Goal: Information Seeking & Learning: Understand process/instructions

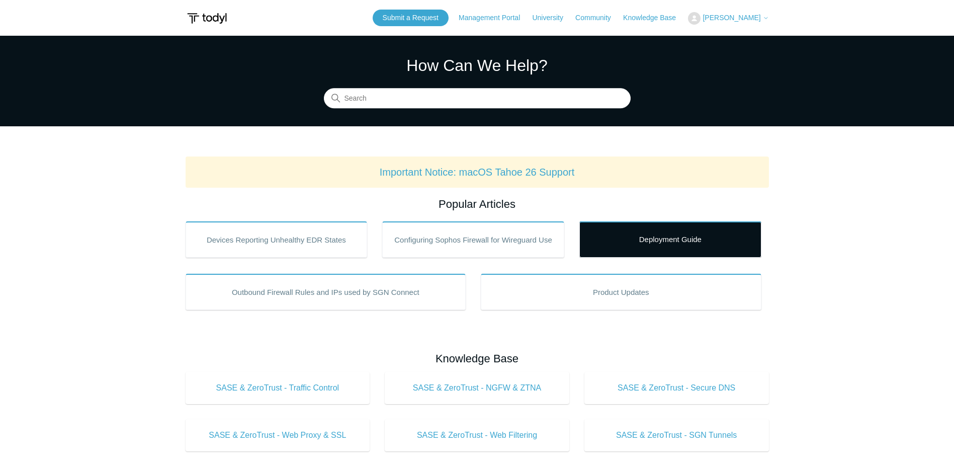
click at [682, 237] on link "Deployment Guide" at bounding box center [670, 239] width 182 height 36
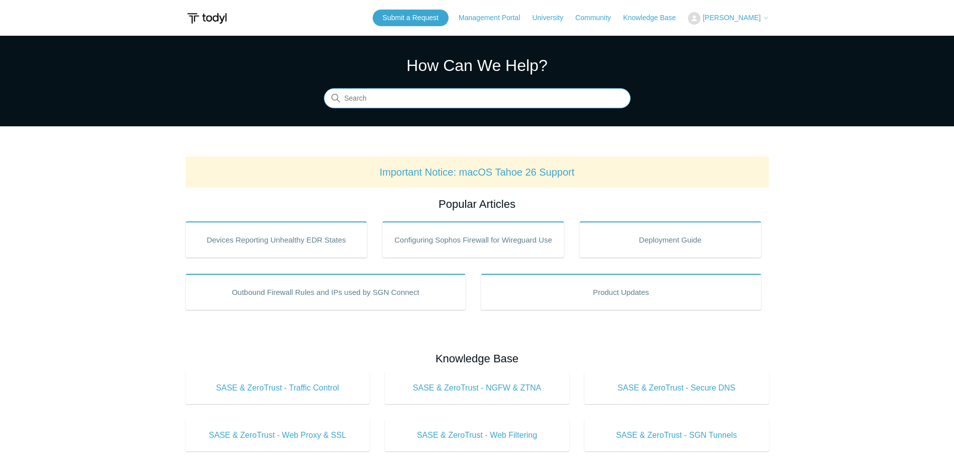
click at [401, 105] on input "Search" at bounding box center [477, 98] width 307 height 20
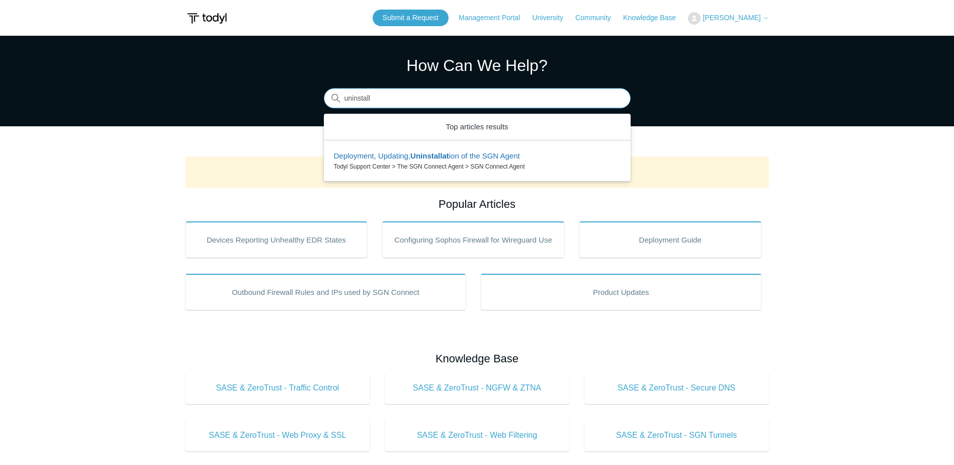
type input "uninstall"
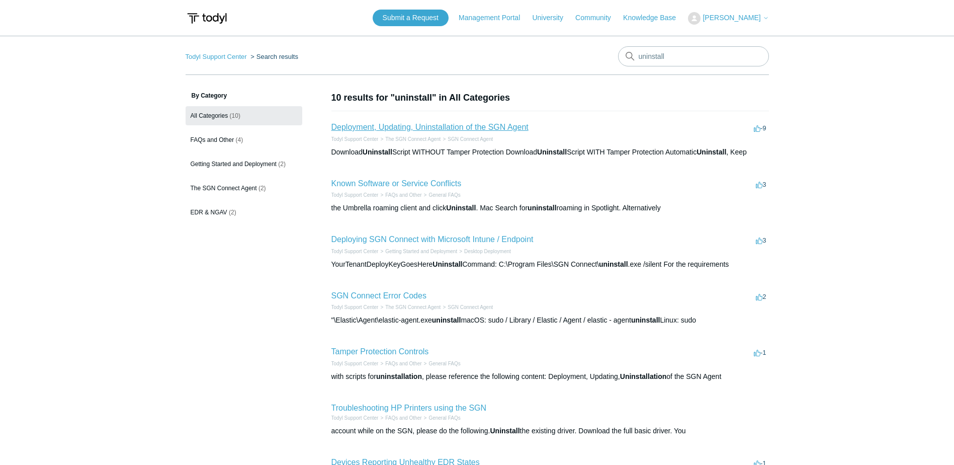
click at [409, 127] on link "Deployment, Updating, Uninstallation of the SGN Agent" at bounding box center [429, 127] width 197 height 9
